Goal: Use online tool/utility: Utilize a website feature to perform a specific function

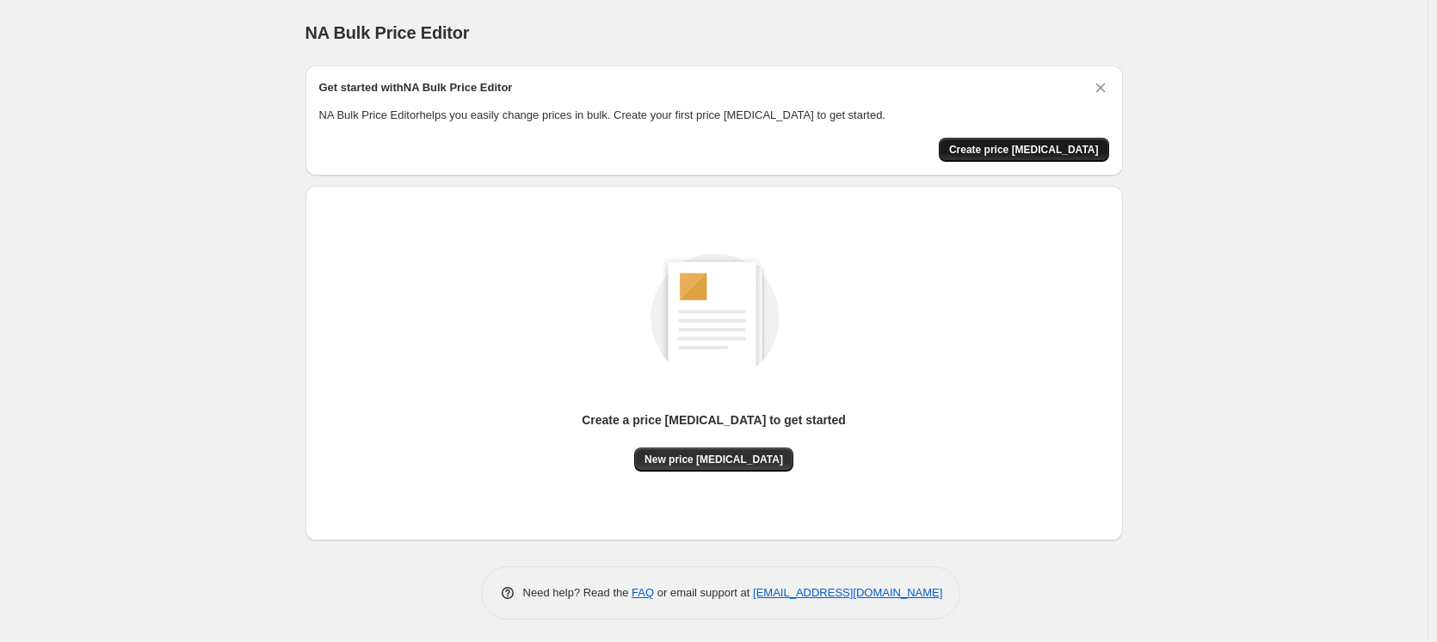
click at [1045, 149] on span "Create price [MEDICAL_DATA]" at bounding box center [1024, 150] width 150 height 14
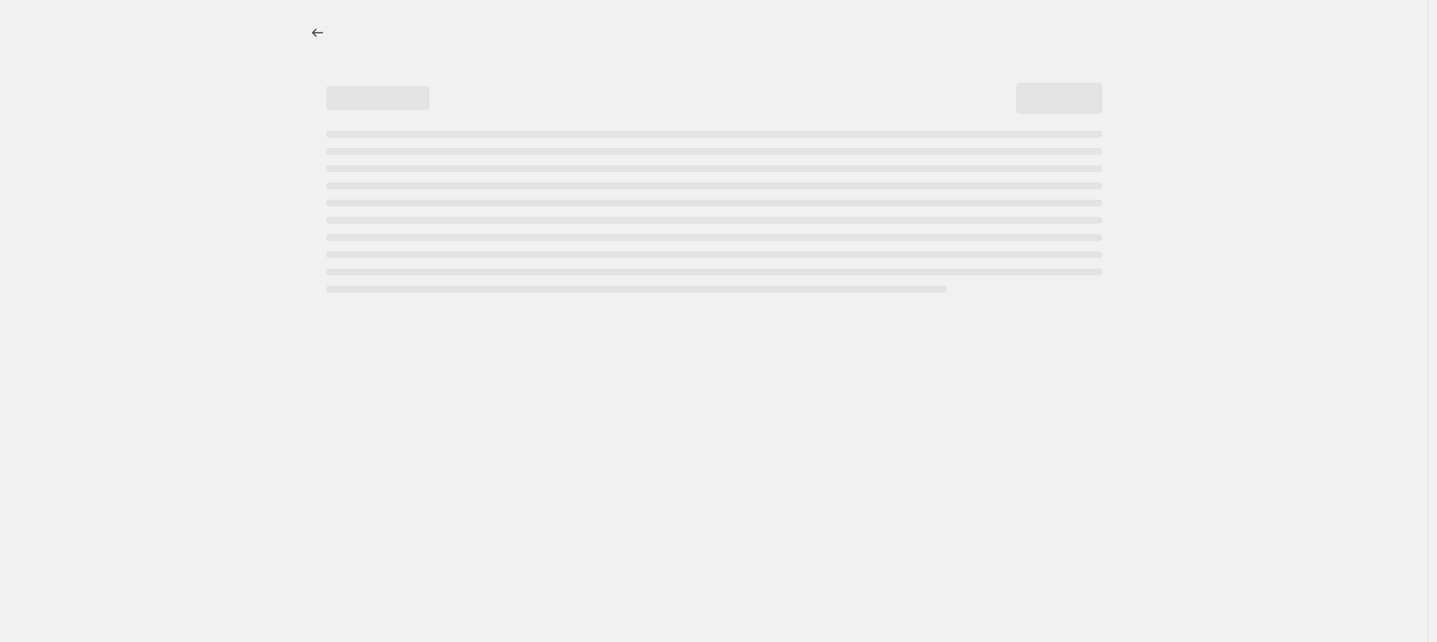
select select "percentage"
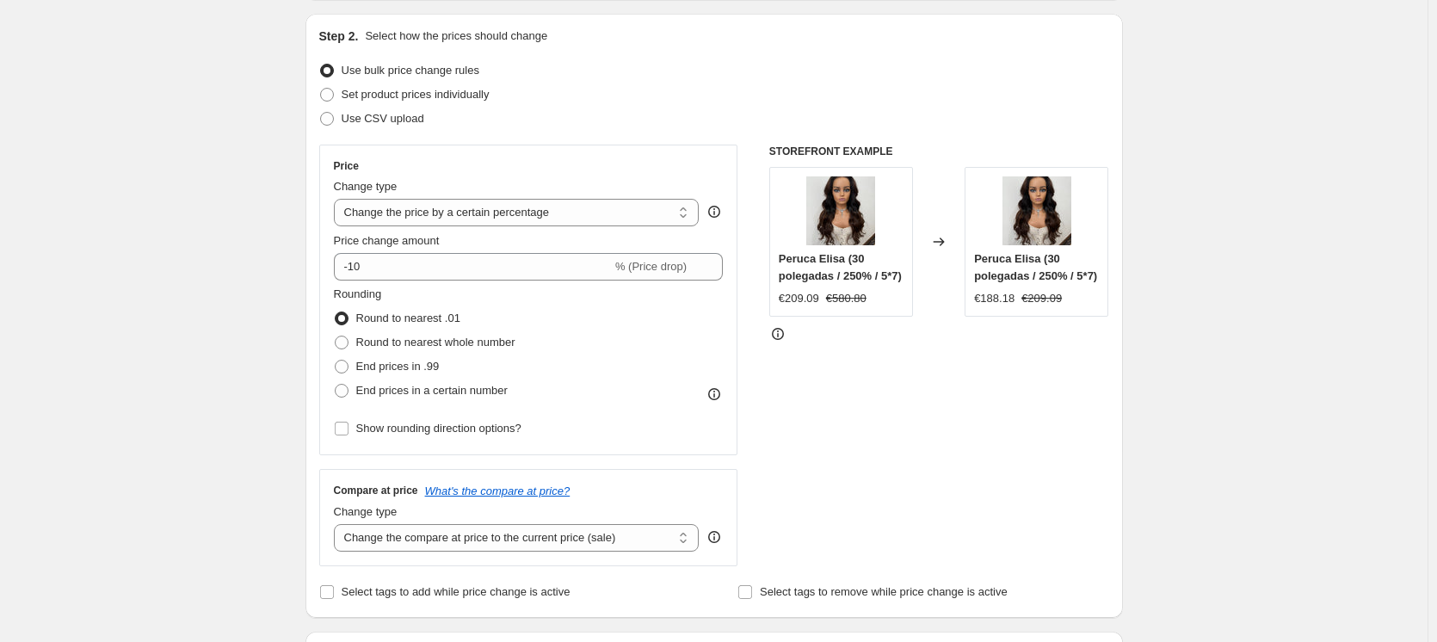
scroll to position [86, 0]
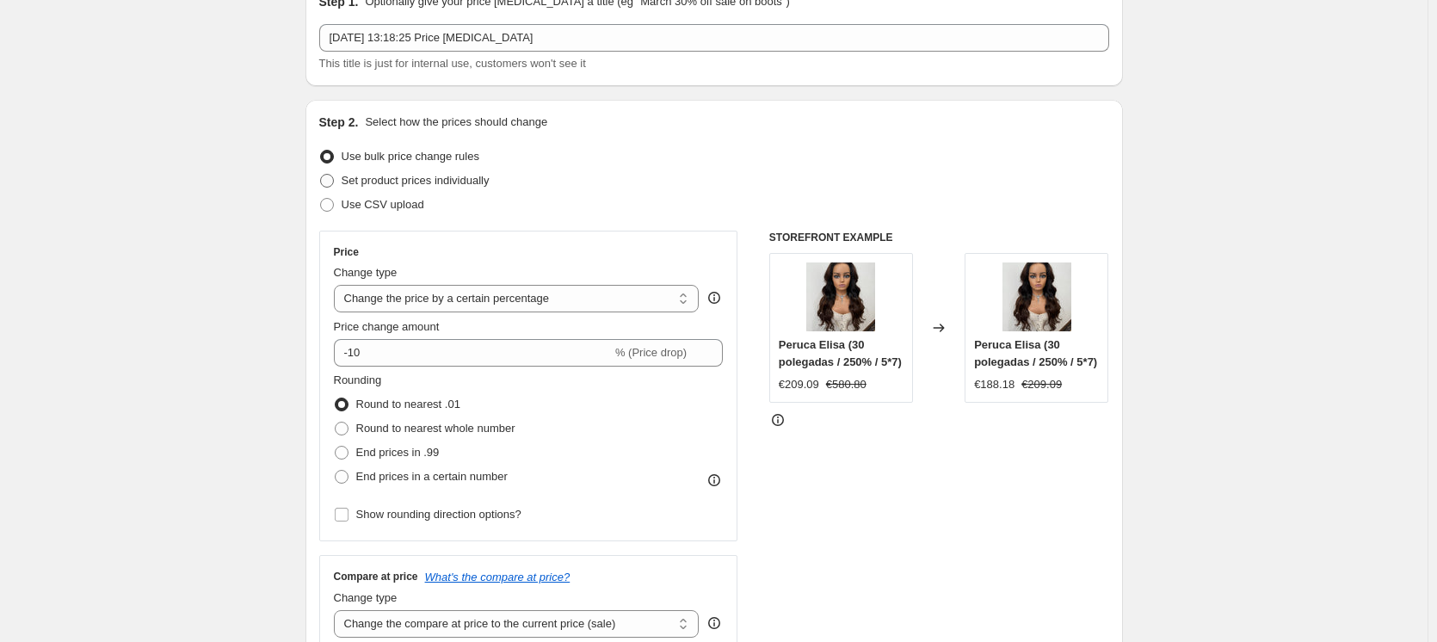
click at [416, 182] on span "Set product prices individually" at bounding box center [416, 180] width 148 height 13
click at [321, 175] on input "Set product prices individually" at bounding box center [320, 174] width 1 height 1
radio input "true"
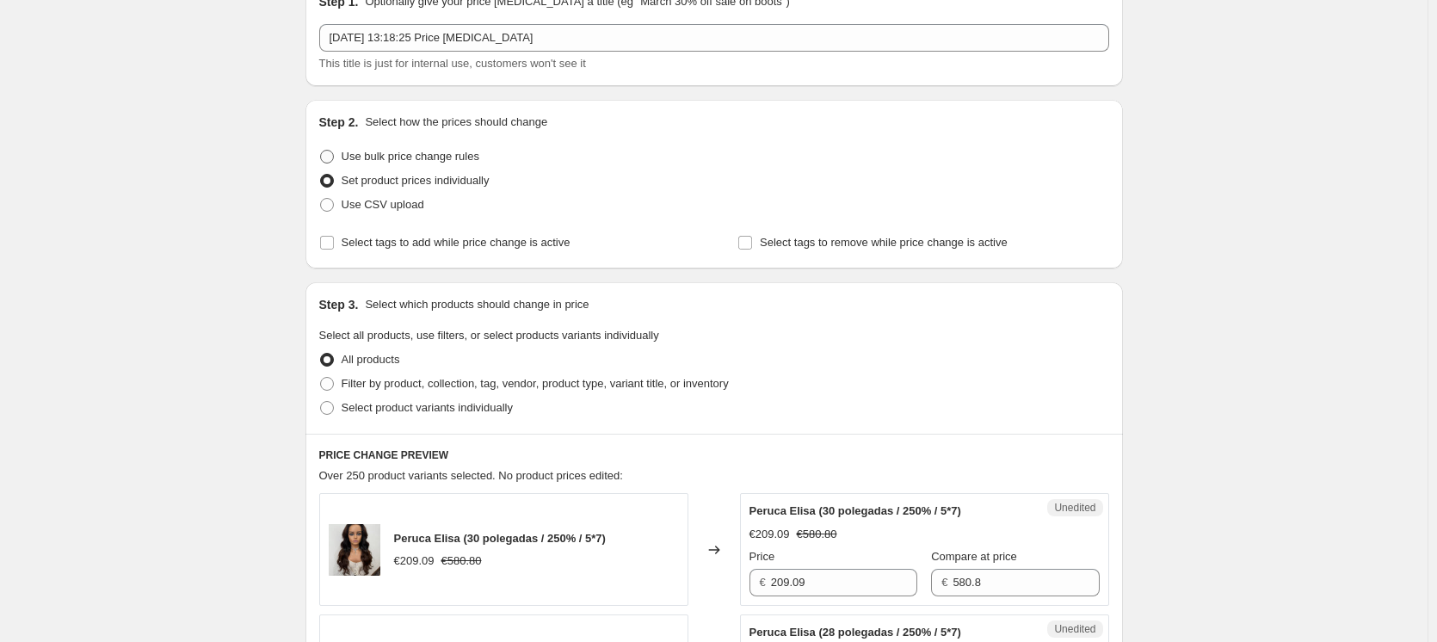
click at [462, 158] on span "Use bulk price change rules" at bounding box center [411, 156] width 138 height 13
click at [321, 151] on input "Use bulk price change rules" at bounding box center [320, 150] width 1 height 1
radio input "true"
select select "percentage"
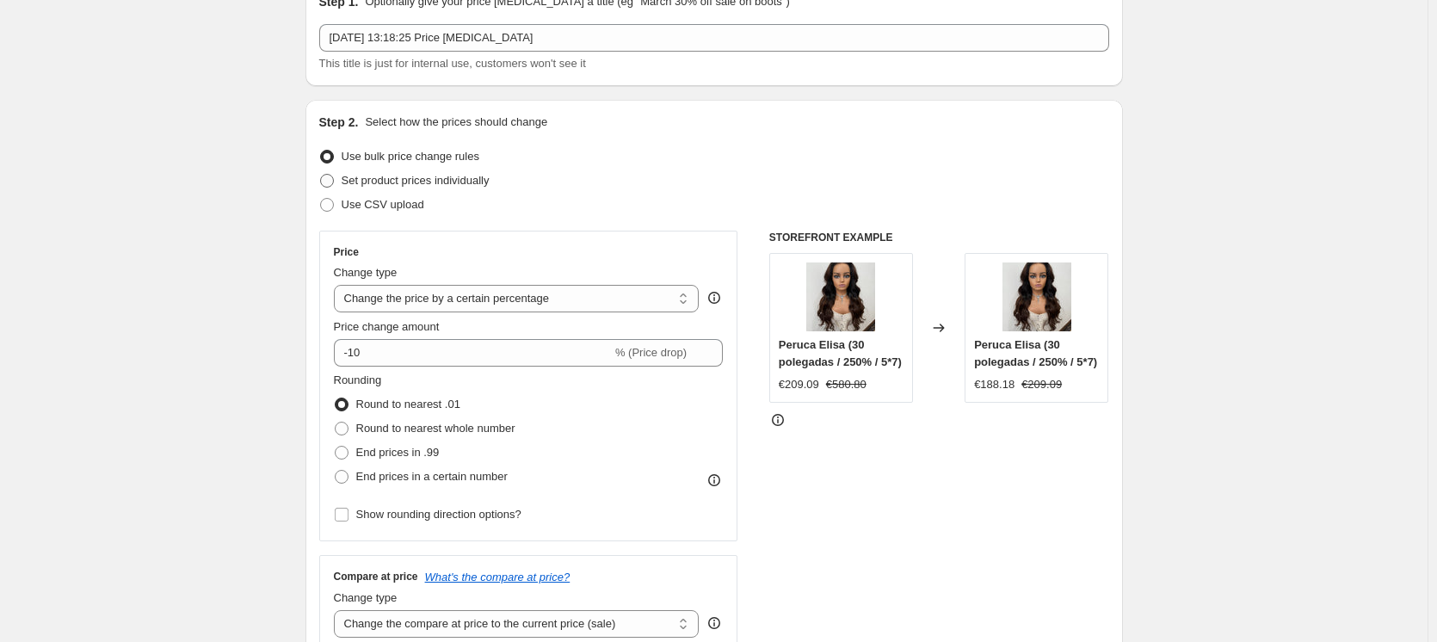
click at [447, 178] on span "Set product prices individually" at bounding box center [416, 180] width 148 height 13
click at [321, 175] on input "Set product prices individually" at bounding box center [320, 174] width 1 height 1
radio input "true"
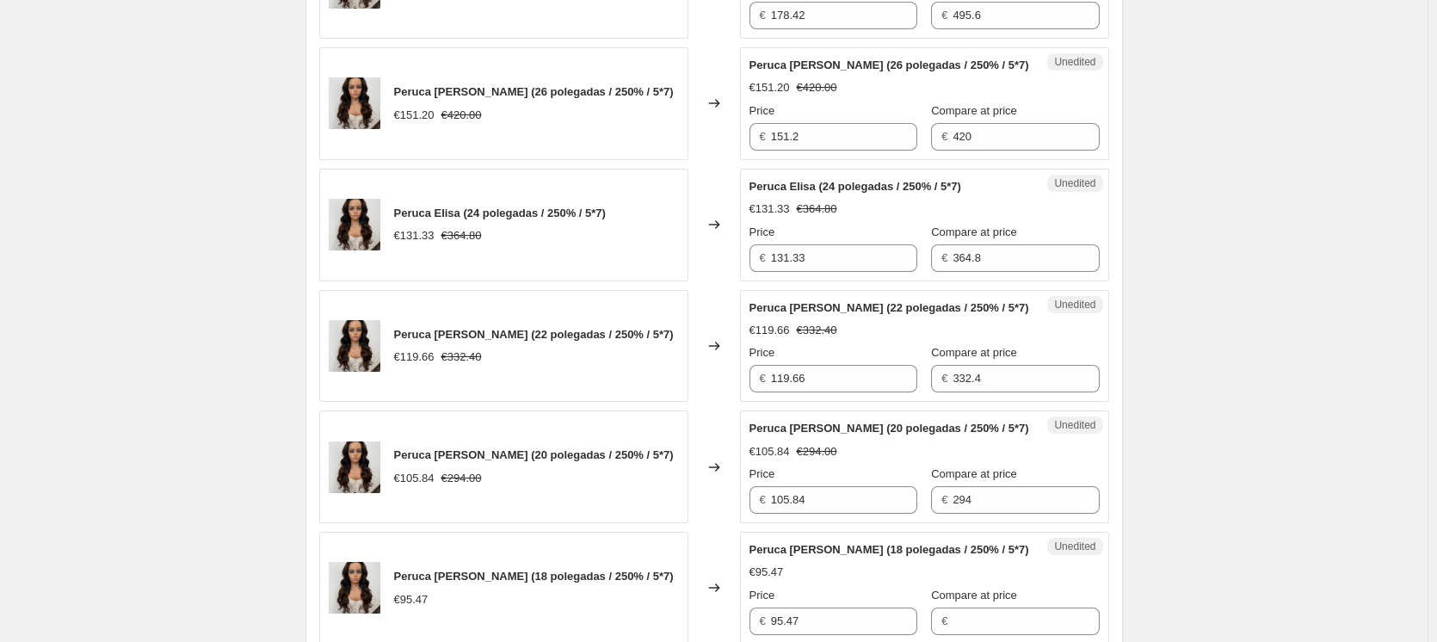
scroll to position [516, 0]
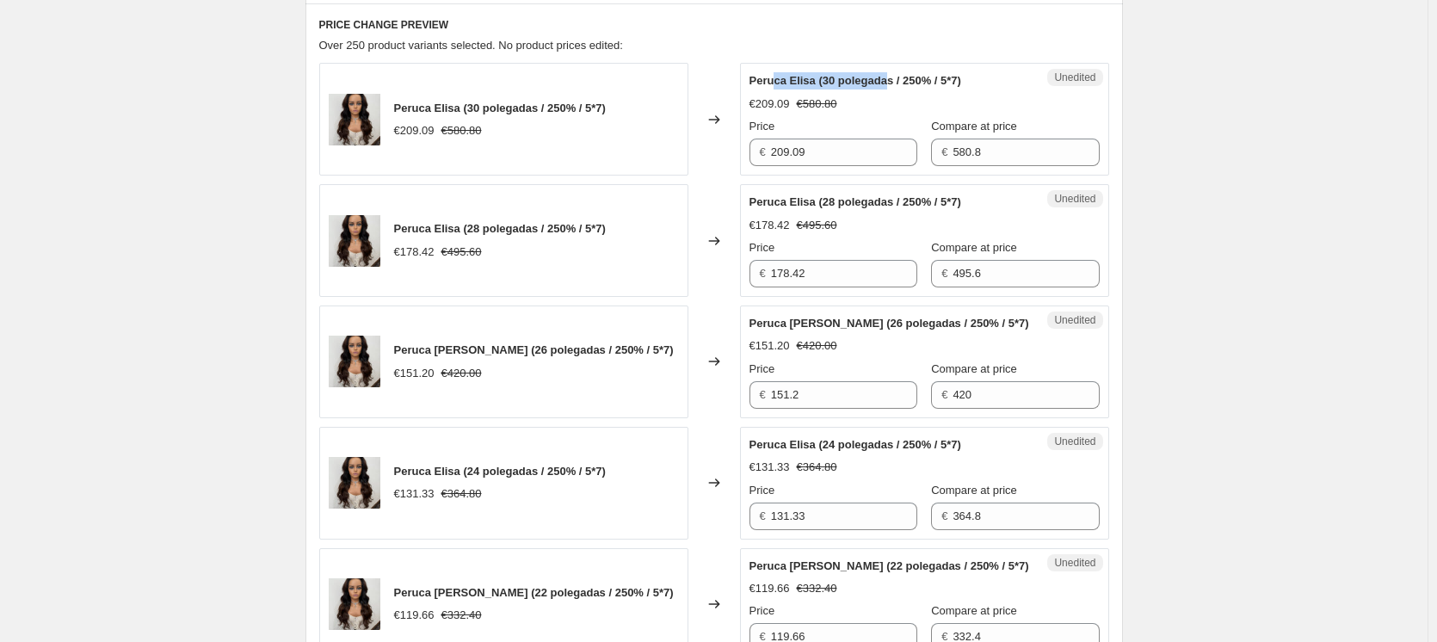
drag, startPoint x: 775, startPoint y: 77, endPoint x: 885, endPoint y: 80, distance: 110.2
click at [885, 80] on span "Peruca Elisa (30 polegadas / 250% / 5*7)" at bounding box center [855, 80] width 212 height 13
click at [916, 83] on span "Peruca Elisa (30 polegadas / 250% / 5*7)" at bounding box center [855, 80] width 212 height 13
drag, startPoint x: 911, startPoint y: 83, endPoint x: 940, endPoint y: 77, distance: 29.2
click at [940, 77] on span "Peruca Elisa (30 polegadas / 250% / 5*7)" at bounding box center [855, 80] width 212 height 13
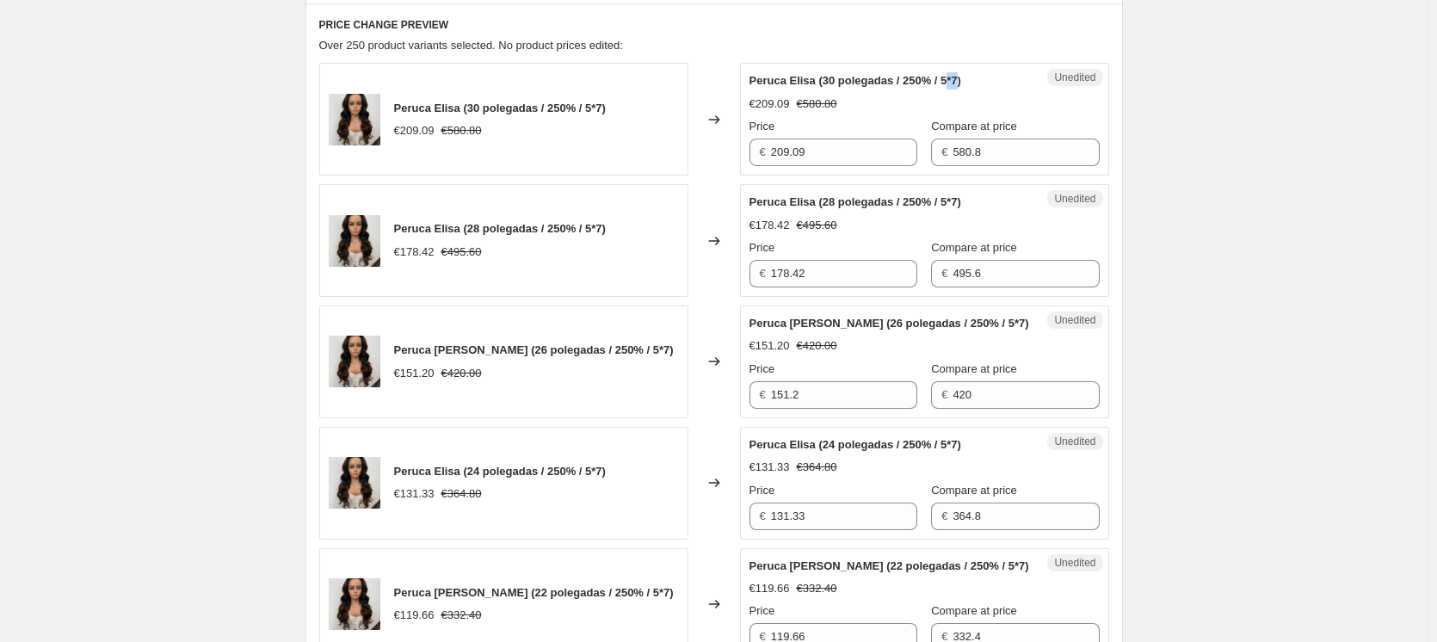
drag, startPoint x: 948, startPoint y: 80, endPoint x: 963, endPoint y: 80, distance: 14.6
click at [961, 80] on span "Peruca Elisa (30 polegadas / 250% / 5*7)" at bounding box center [855, 80] width 212 height 13
drag, startPoint x: 817, startPoint y: 200, endPoint x: 855, endPoint y: 202, distance: 37.9
click at [855, 202] on span "Peruca Elisa (28 polegadas / 250% / 5*7)" at bounding box center [855, 201] width 212 height 13
click at [925, 200] on span "Peruca Elisa (28 polegadas / 250% / 5*7)" at bounding box center [855, 201] width 212 height 13
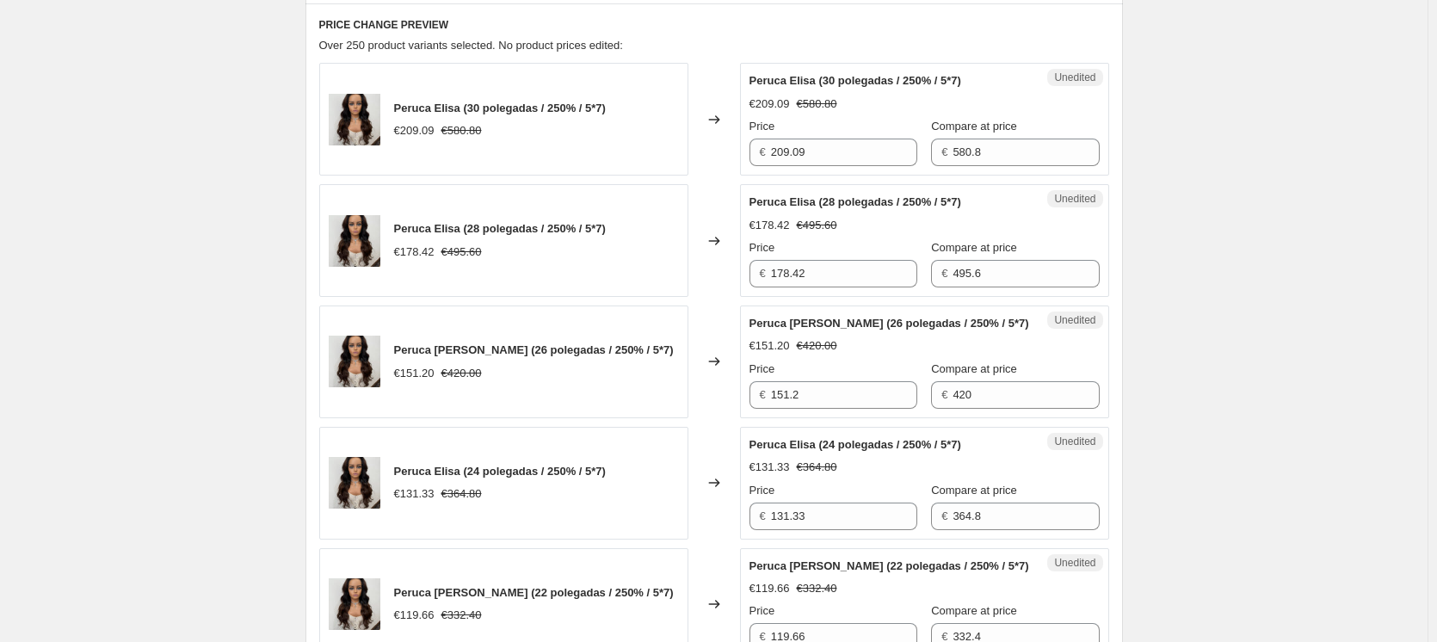
click at [946, 201] on span "Peruca Elisa (28 polegadas / 250% / 5*7)" at bounding box center [855, 201] width 212 height 13
drag, startPoint x: 990, startPoint y: 151, endPoint x: 939, endPoint y: 151, distance: 50.8
click at [953, 151] on input "580.8" at bounding box center [1026, 153] width 146 height 28
drag, startPoint x: 854, startPoint y: 143, endPoint x: 669, endPoint y: 135, distance: 185.2
click at [669, 135] on div "Peruca Elisa (30 polegadas / 250% / 5*7) €209.09 €580.80 Changed to Unedited Pe…" at bounding box center [714, 119] width 790 height 113
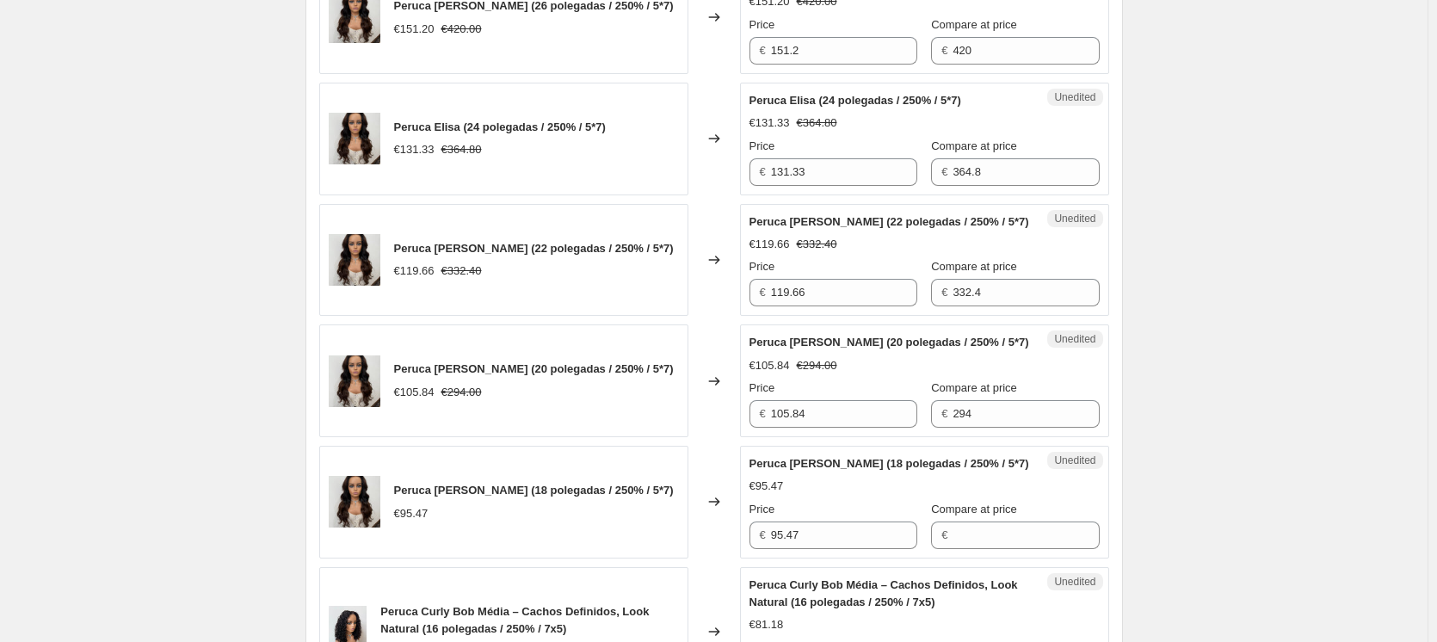
scroll to position [1033, 0]
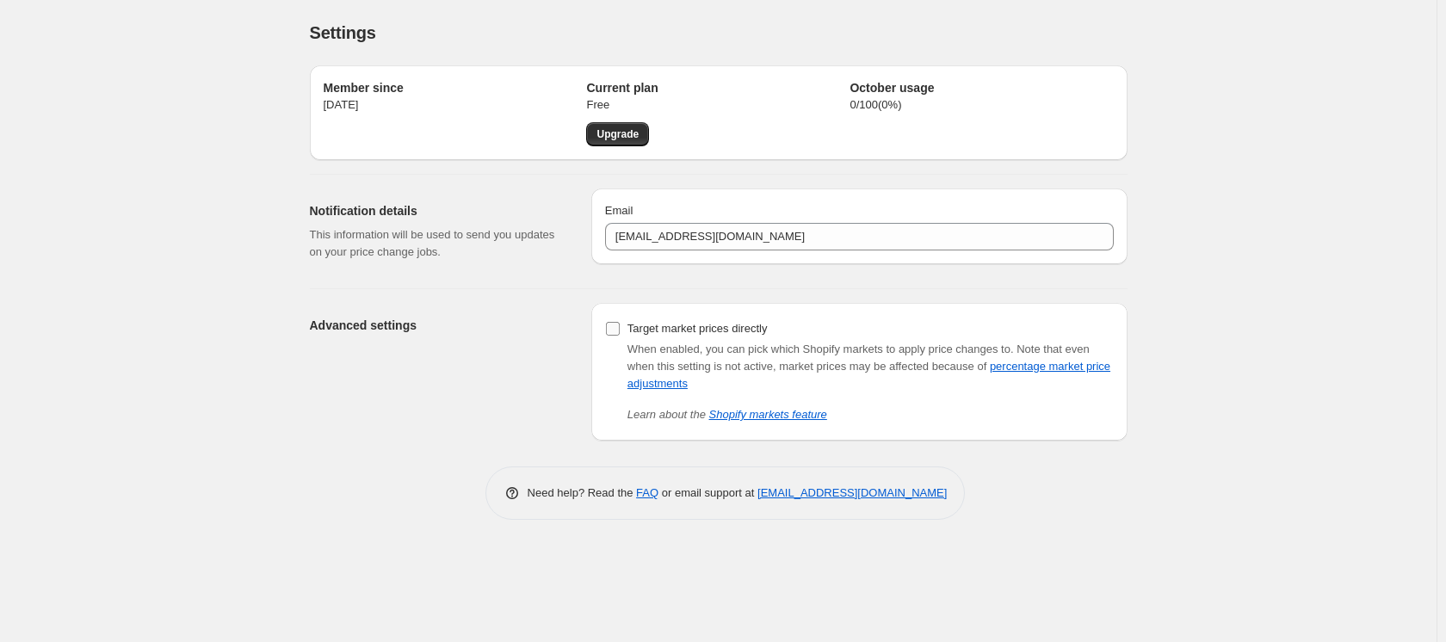
click at [676, 326] on span "Target market prices directly" at bounding box center [697, 328] width 140 height 13
click at [620, 326] on input "Target market prices directly" at bounding box center [613, 329] width 14 height 14
checkbox input "true"
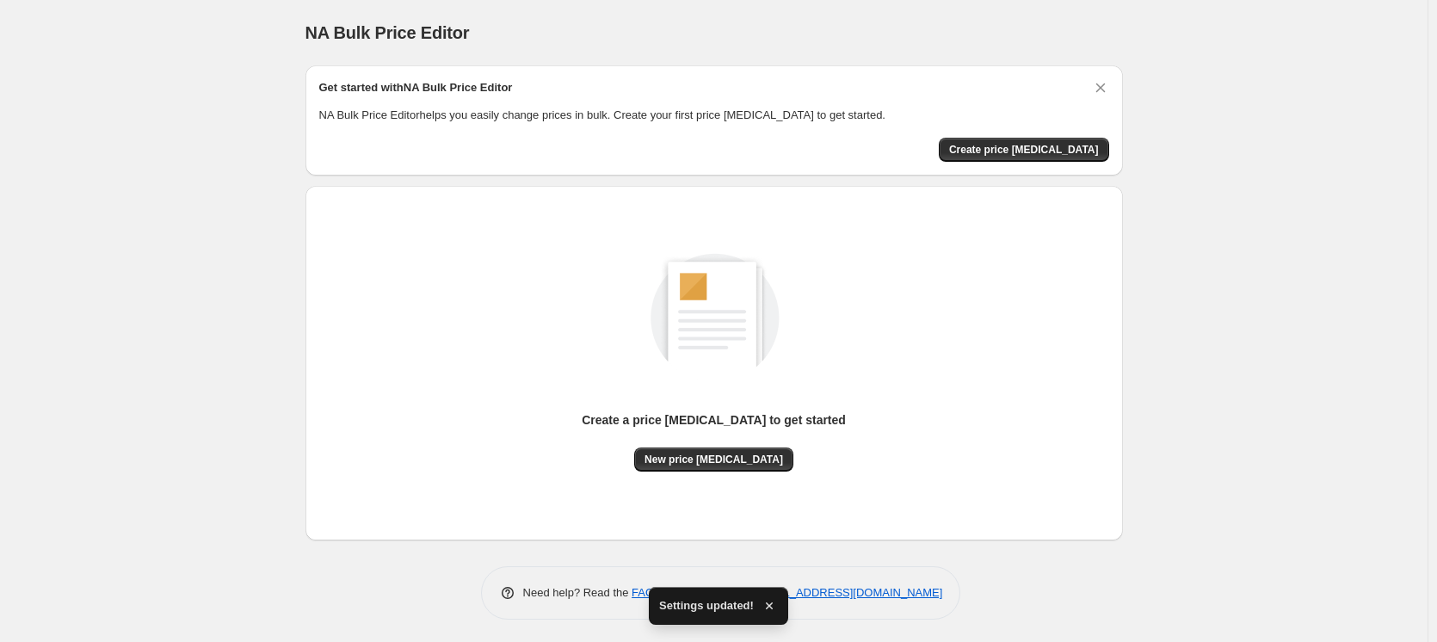
scroll to position [3, 0]
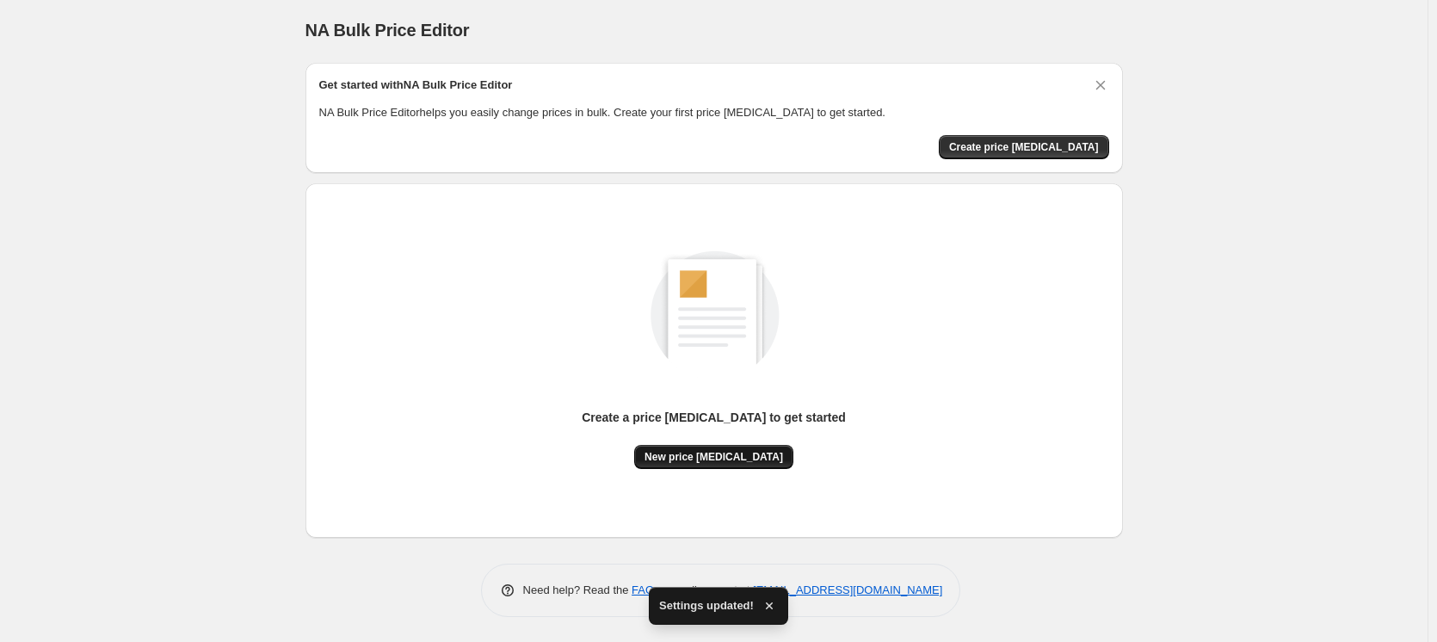
click at [723, 460] on span "New price [MEDICAL_DATA]" at bounding box center [713, 457] width 139 height 14
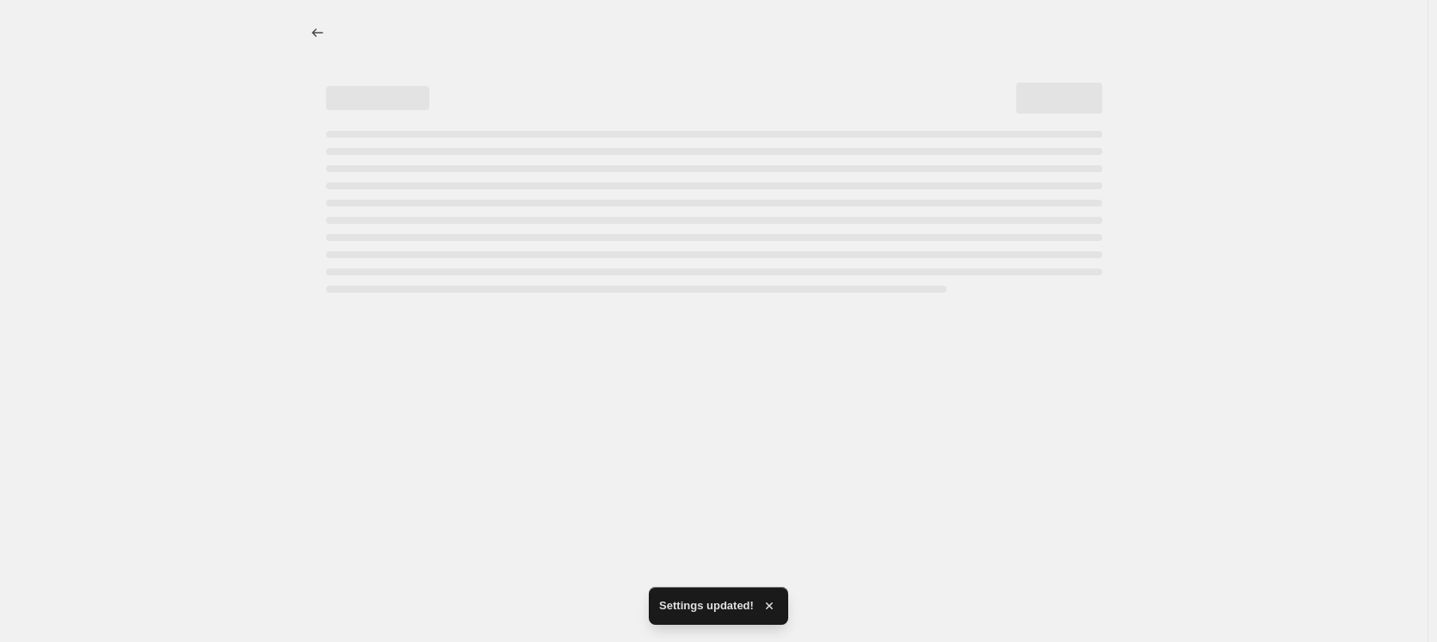
select select "percentage"
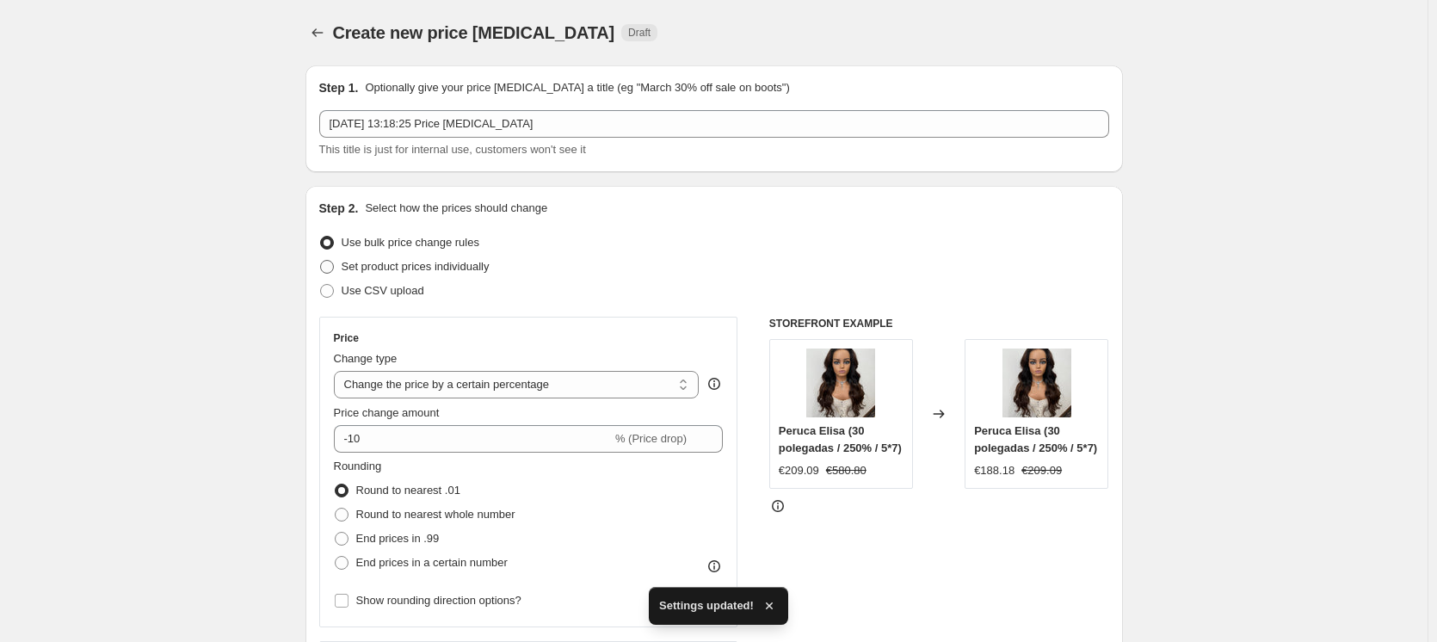
click at [403, 267] on span "Set product prices individually" at bounding box center [416, 266] width 148 height 13
click at [321, 261] on input "Set product prices individually" at bounding box center [320, 260] width 1 height 1
radio input "true"
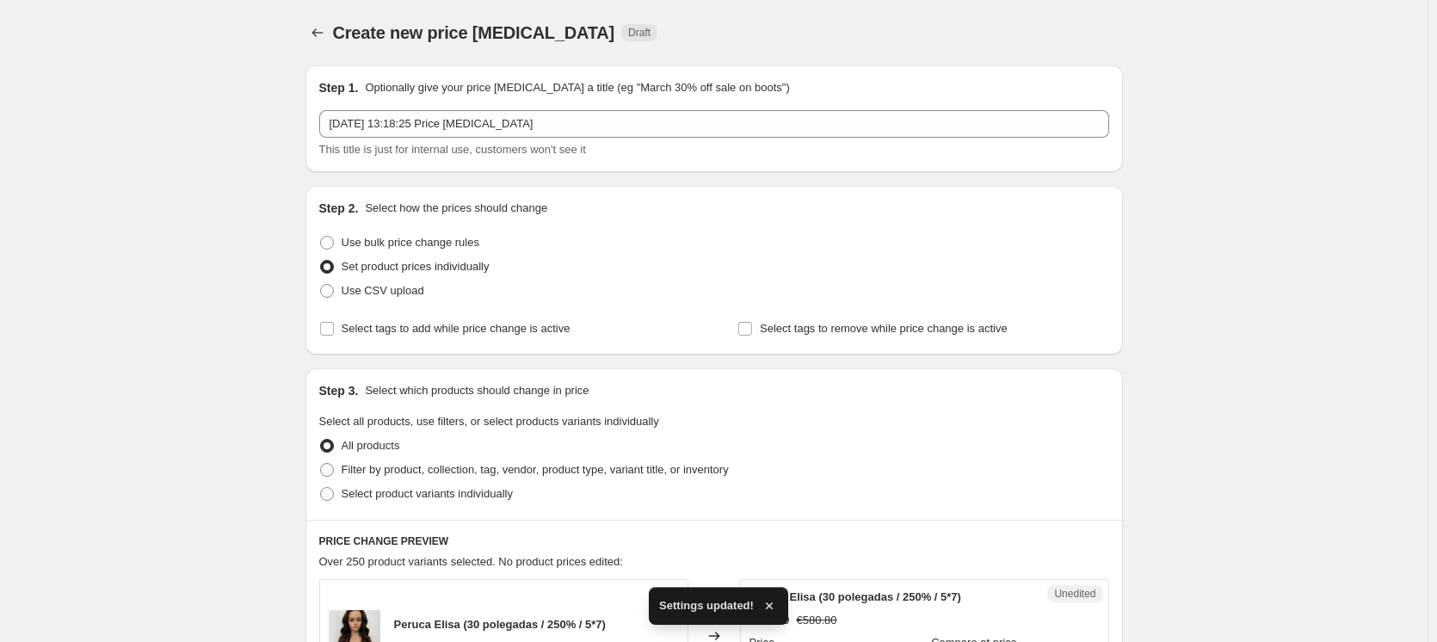
scroll to position [172, 0]
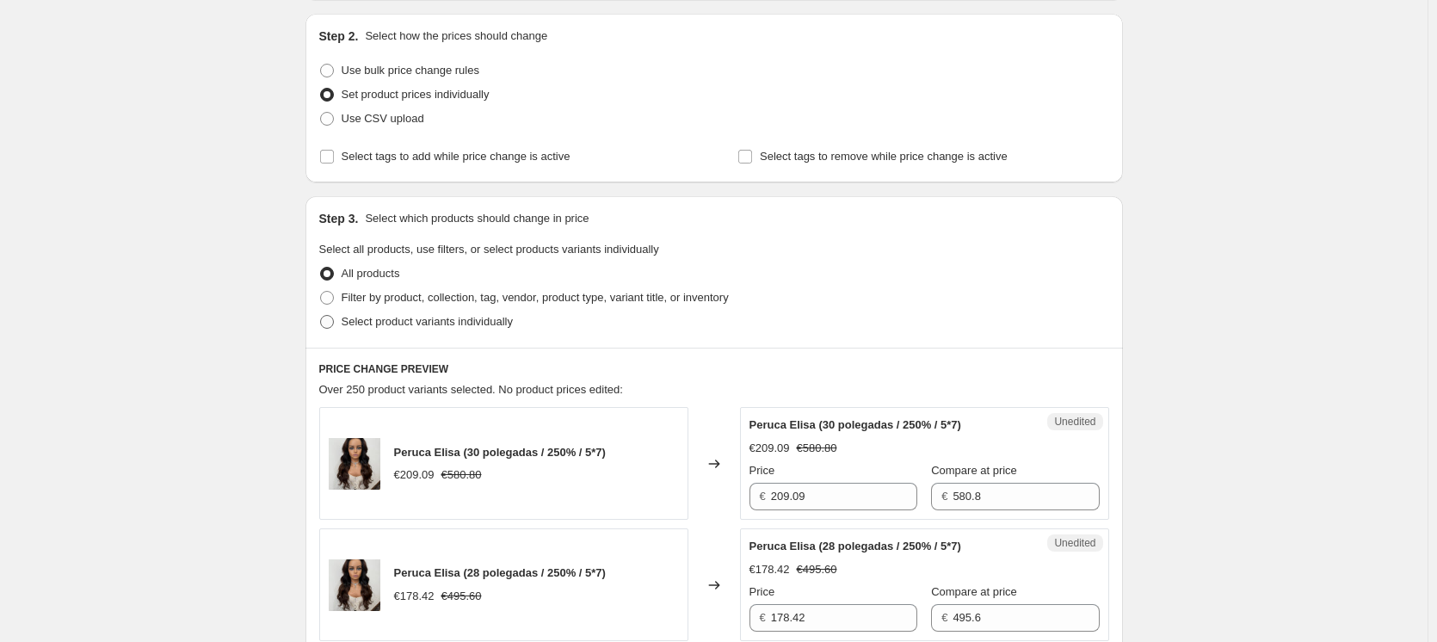
click at [351, 320] on span "Select product variants individually" at bounding box center [427, 321] width 171 height 13
click at [321, 316] on input "Select product variants individually" at bounding box center [320, 315] width 1 height 1
radio input "true"
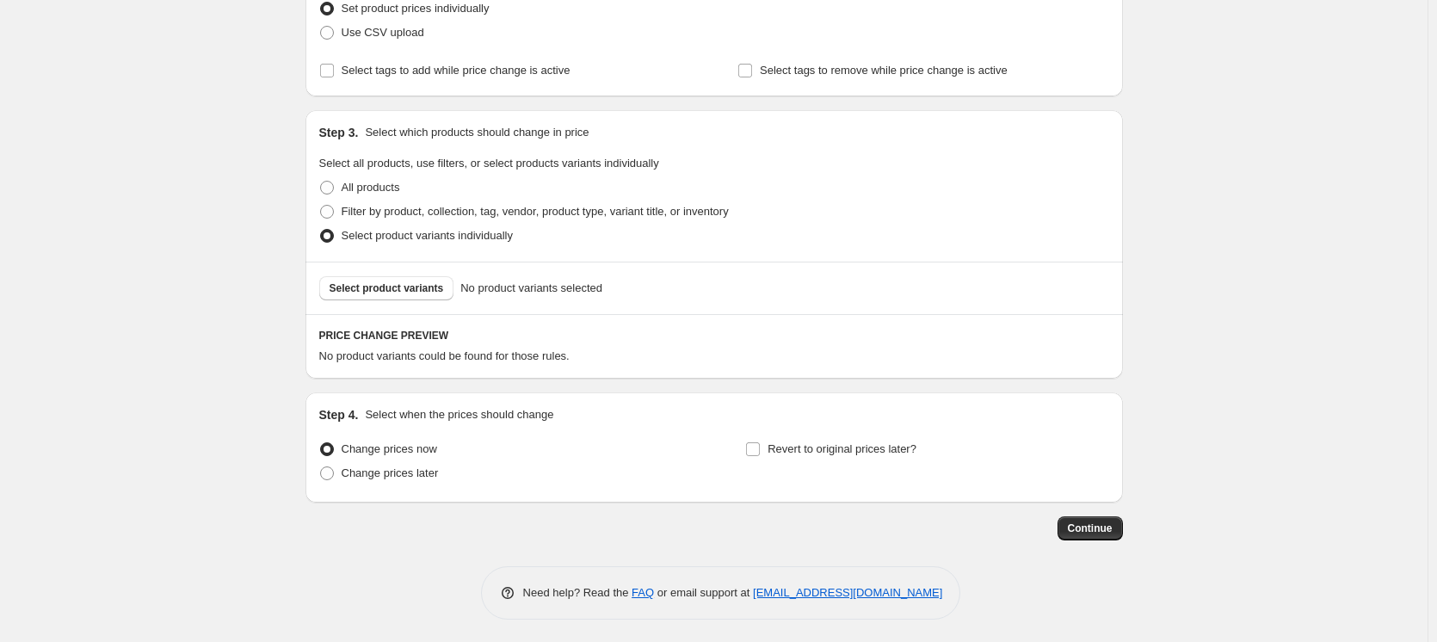
scroll to position [262, 0]
click at [397, 289] on span "Select product variants" at bounding box center [387, 285] width 114 height 14
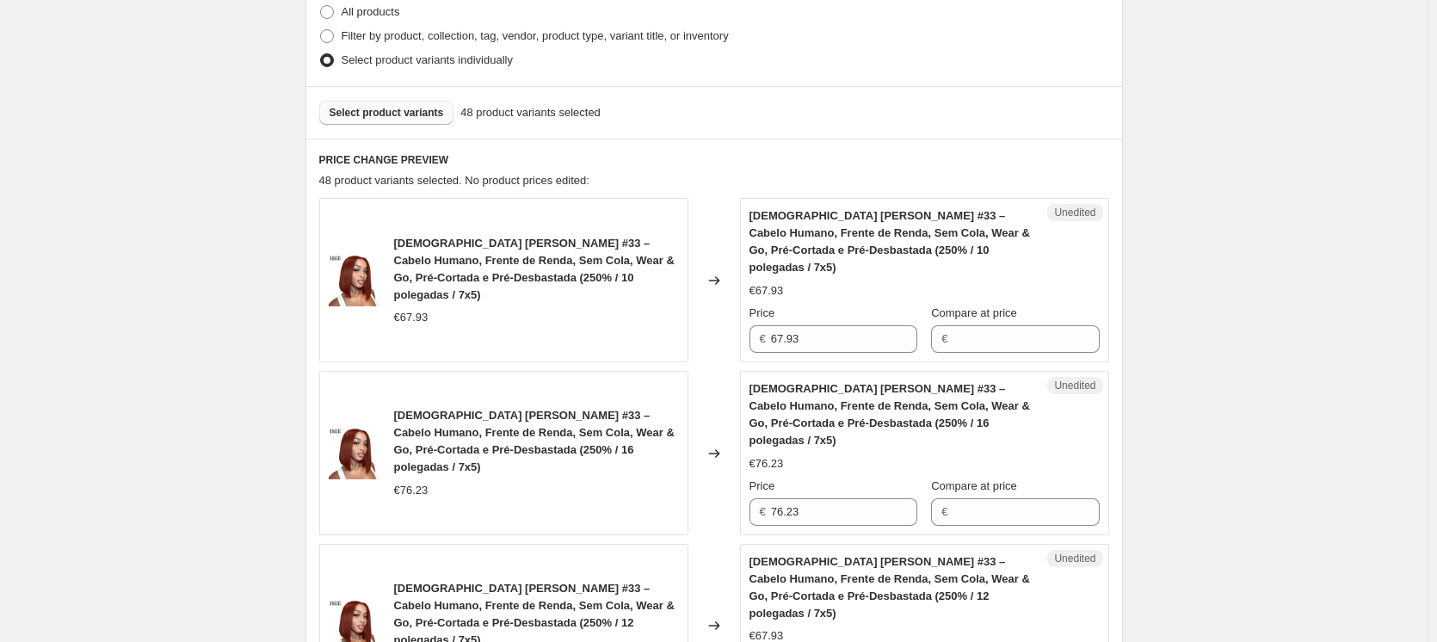
scroll to position [520, 0]
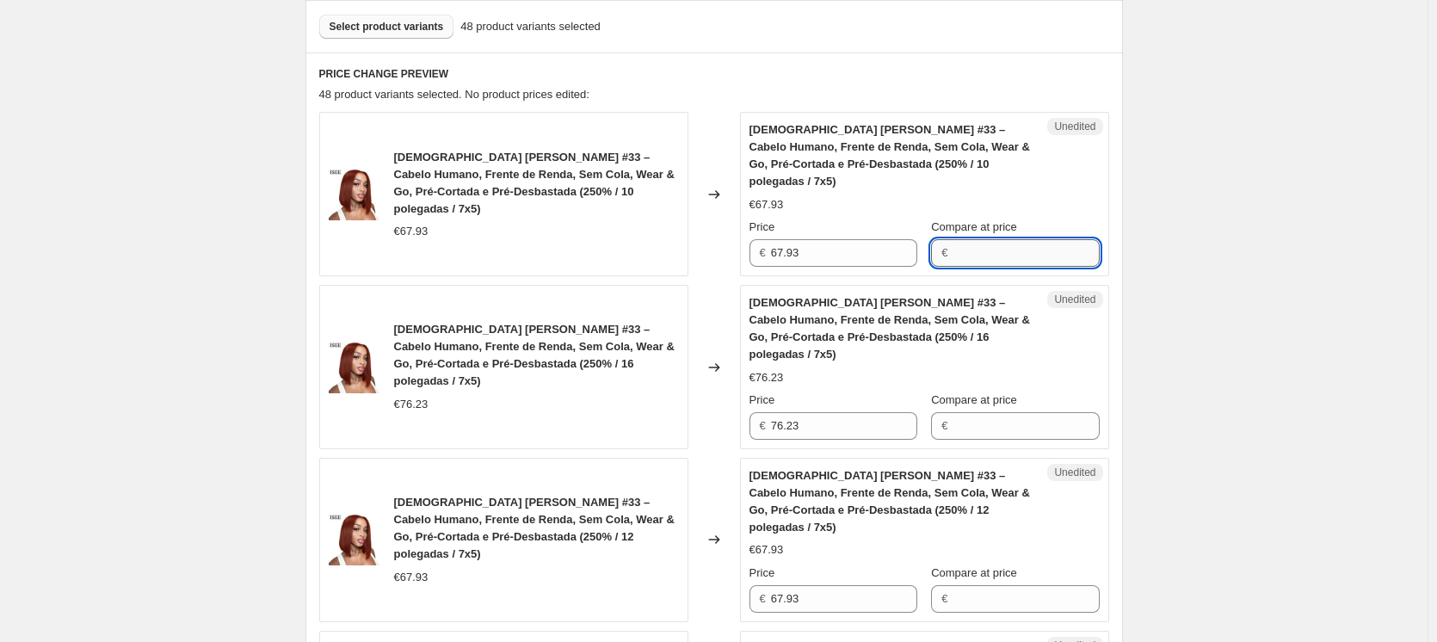
click at [1063, 251] on input "Compare at price" at bounding box center [1026, 253] width 146 height 28
drag, startPoint x: 1018, startPoint y: 255, endPoint x: 771, endPoint y: 217, distance: 249.8
click at [771, 217] on div "Peruca [PERSON_NAME] #33 – Cabelo Humano, Frente de Renda, Sem Cola, Wear & Go,…" at bounding box center [924, 193] width 350 height 145
type input "80"
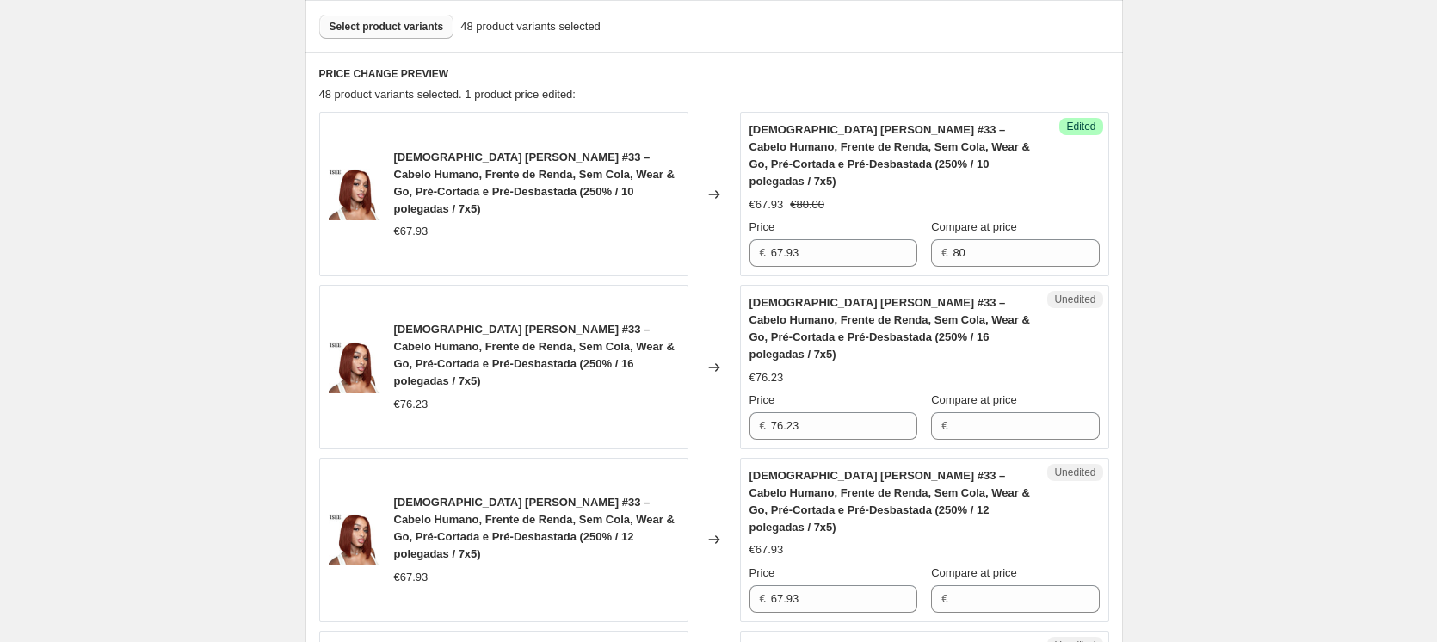
click at [515, 252] on div "[DEMOGRAPHIC_DATA] [PERSON_NAME] #33 – Cabelo Humano, Frente de Renda, Sem Cola…" at bounding box center [503, 194] width 369 height 164
click at [811, 220] on div "Price" at bounding box center [833, 227] width 168 height 17
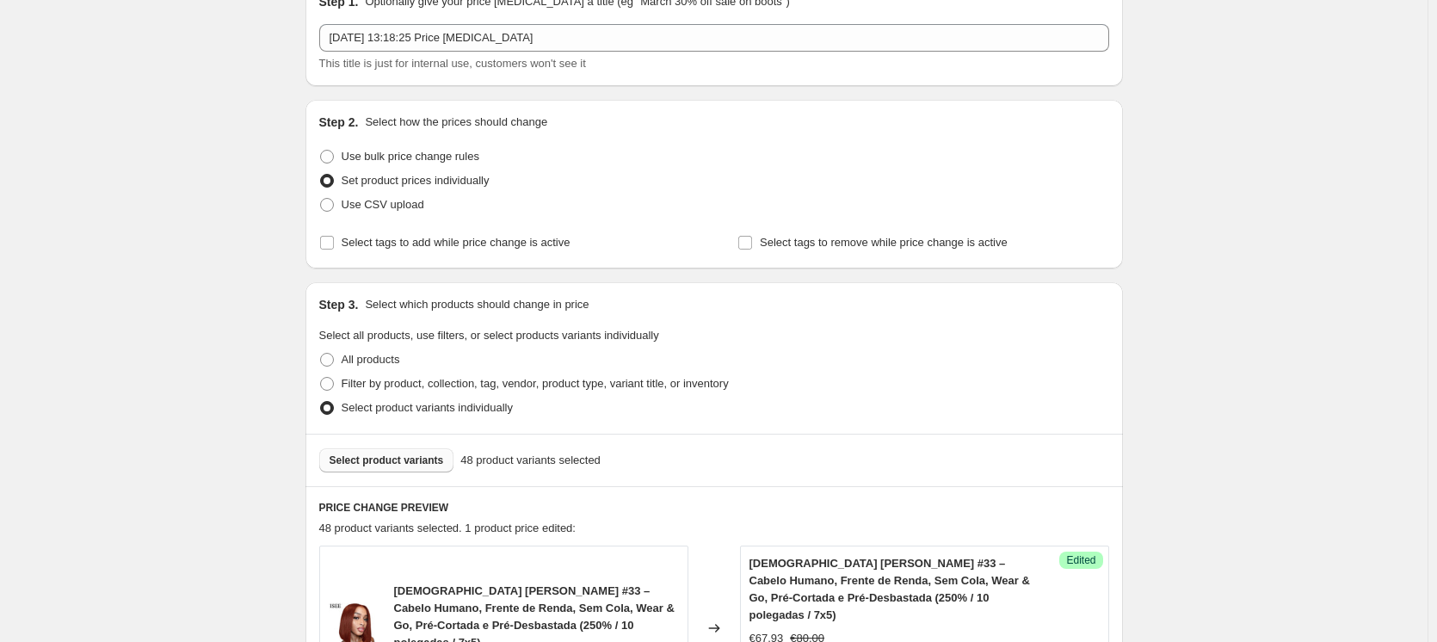
scroll to position [0, 0]
